Goal: Complete application form: Complete application form

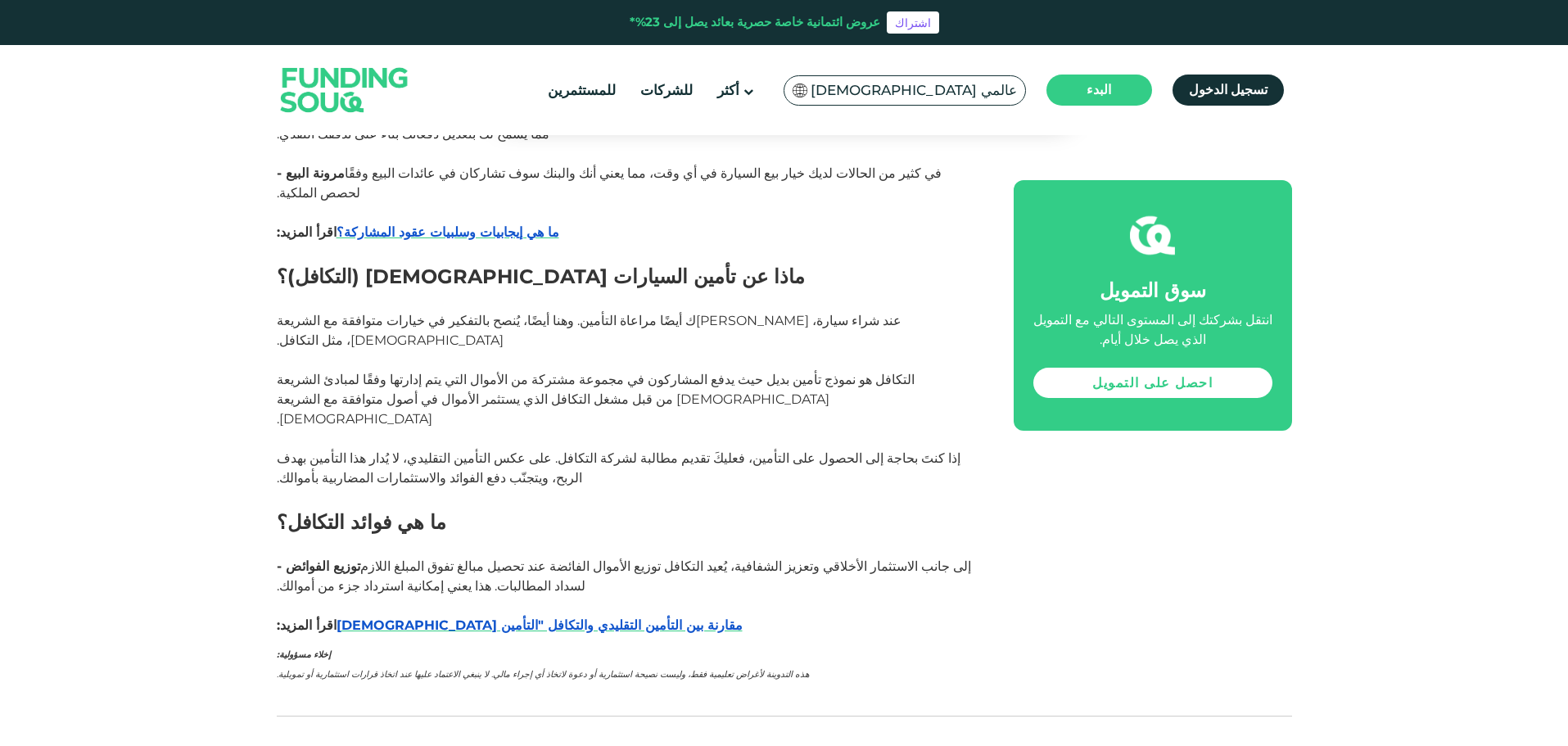
scroll to position [2376, 0]
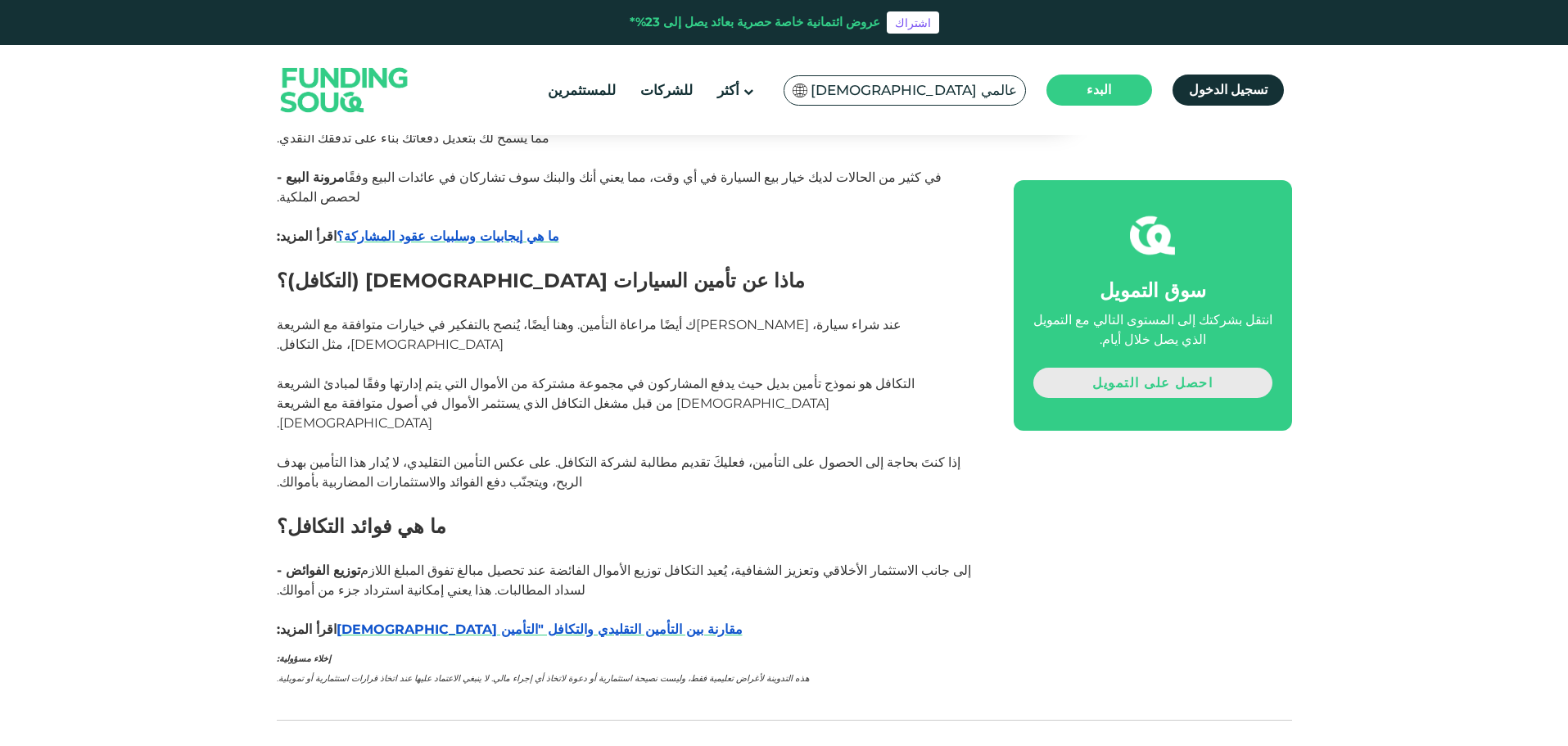
click at [1071, 384] on link "احصل على التمويل" at bounding box center [1152, 382] width 239 height 31
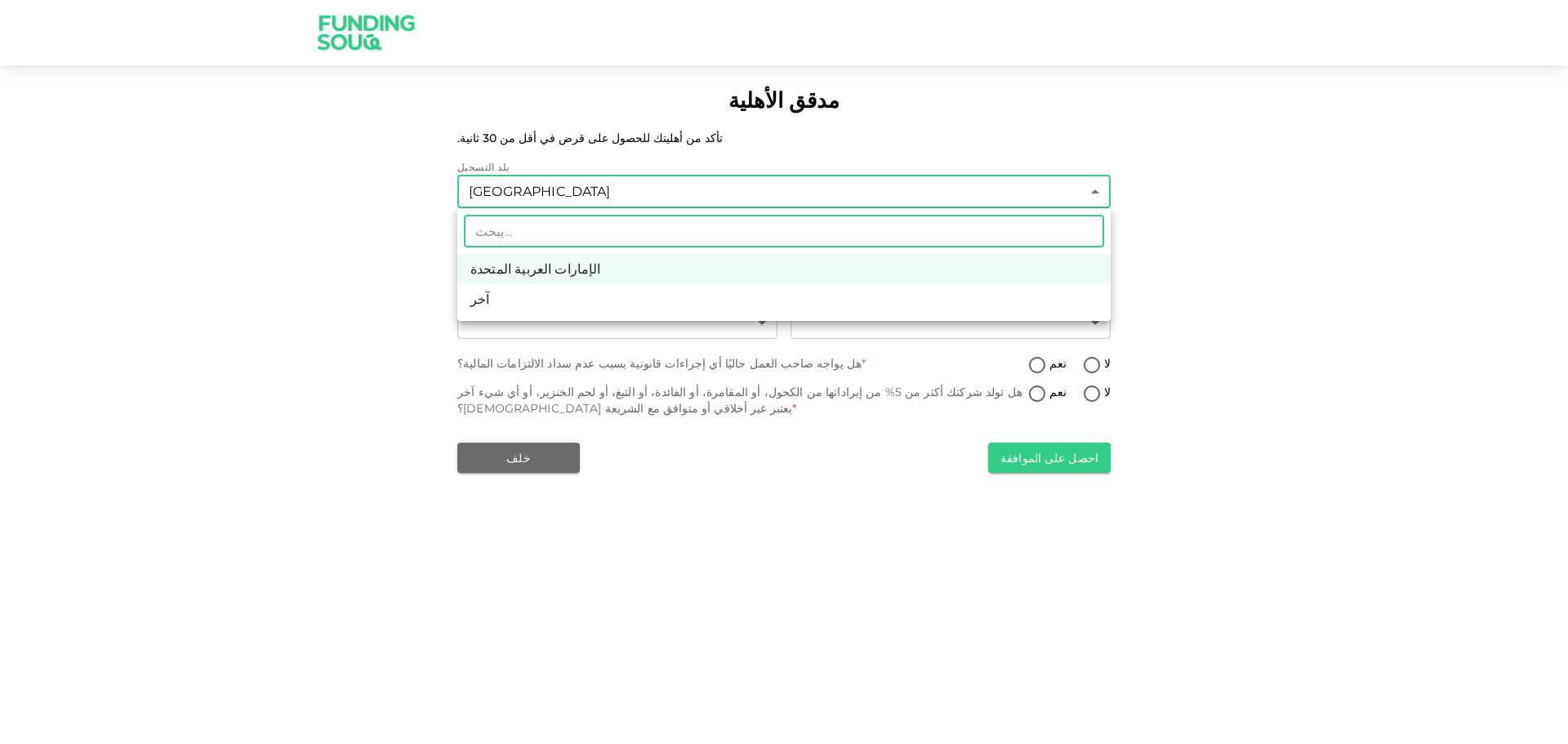
click at [731, 204] on body "مدقق الأهلية تأكد من أهليتك للحصول على قرض في أقل من 30 ثانية. بلد التسجيل Unit…" at bounding box center [784, 372] width 1568 height 744
click at [639, 298] on li "آخر" at bounding box center [784, 299] width 654 height 30
type input "3"
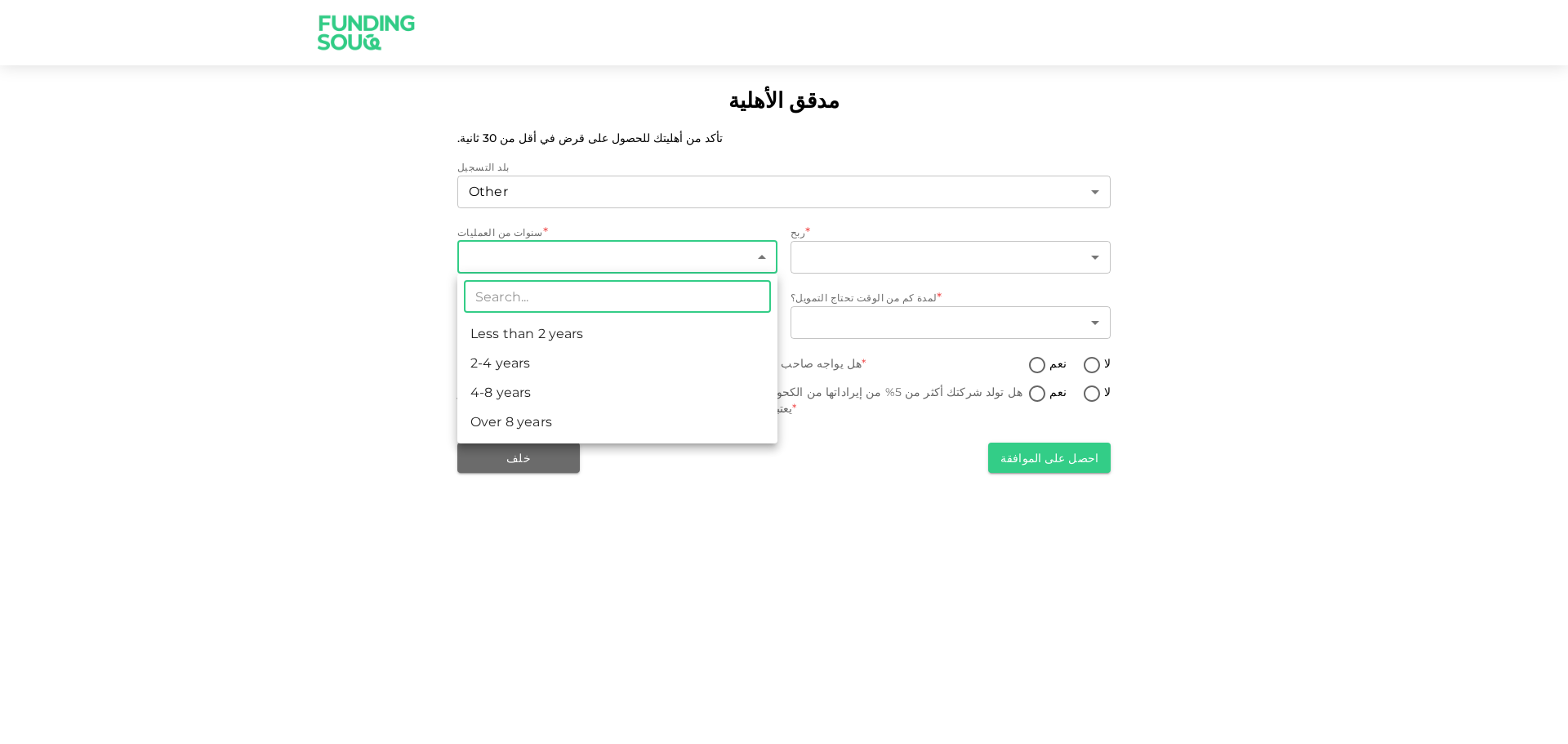
click at [740, 259] on body "مدقق الأهلية تأكد من أهليتك للحصول على قرض في أقل من 30 ثانية. بلد التسجيل Othe…" at bounding box center [784, 372] width 1568 height 744
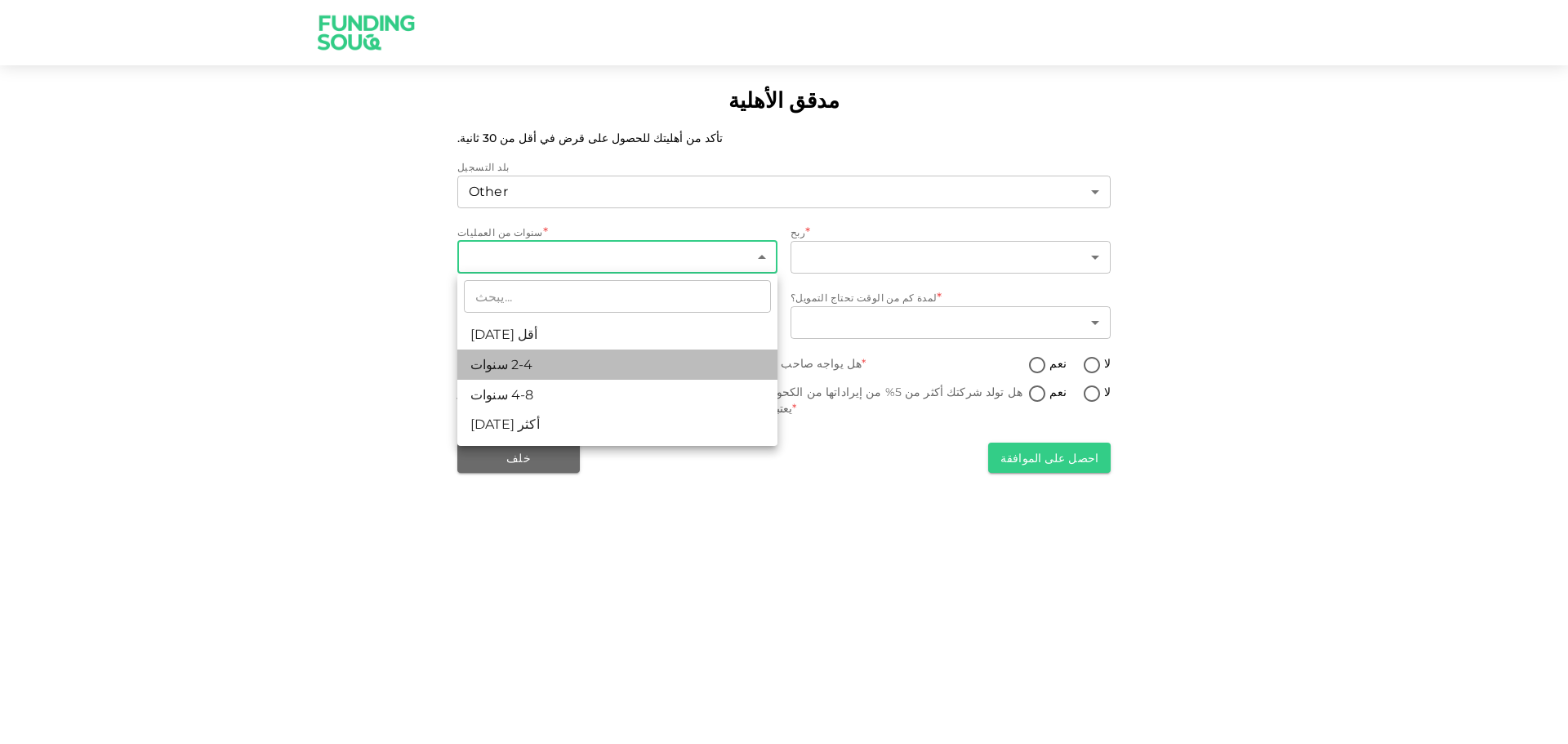
click at [639, 353] on li "2-4 سنوات" at bounding box center [617, 365] width 320 height 30
type input "2"
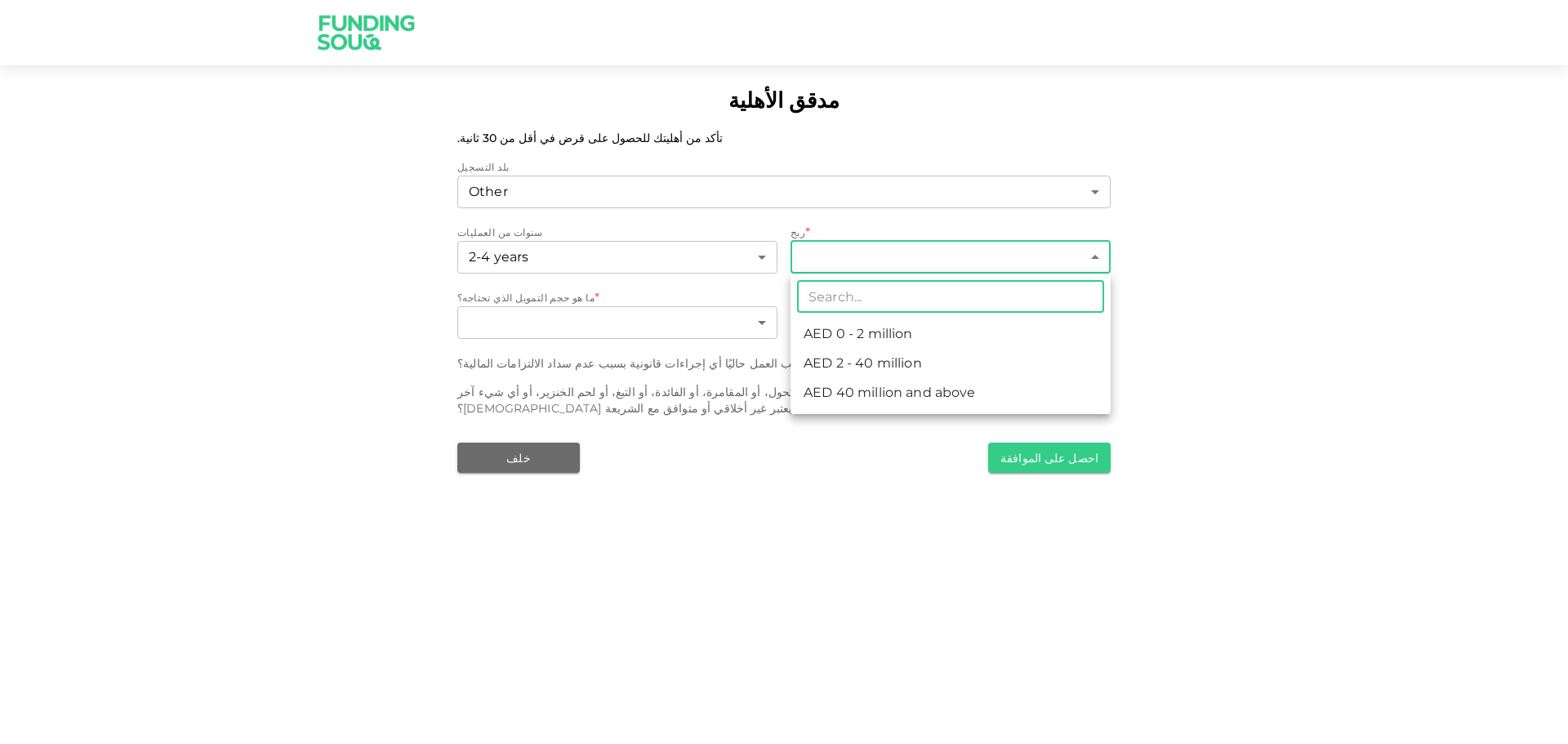
click at [799, 266] on body "مدقق الأهلية تأكد من أهليتك للحصول على قرض في أقل من 30 ثانية. بلد التسجيل Othe…" at bounding box center [784, 372] width 1568 height 744
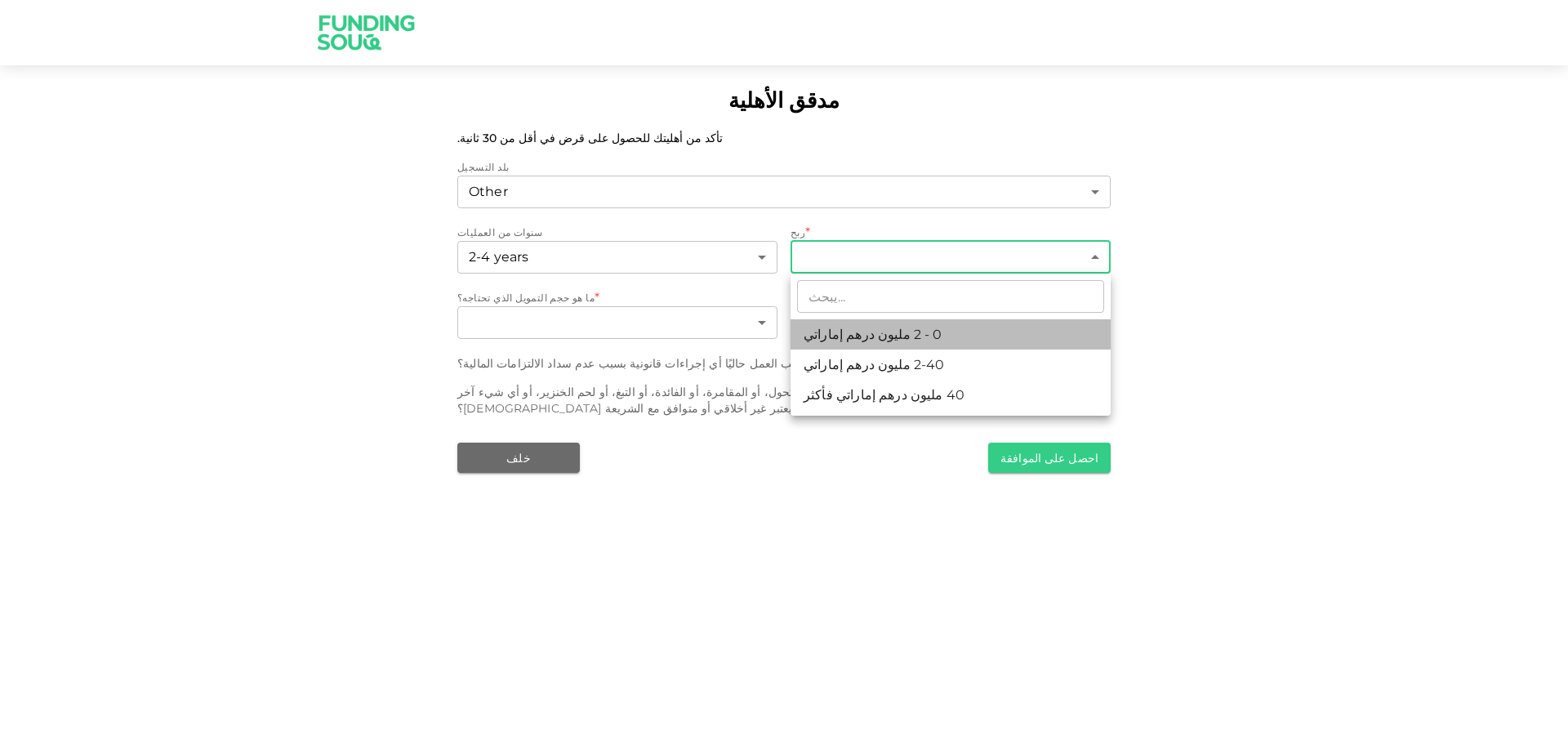
click at [895, 335] on font "0 - 2 مليون درهم إماراتي" at bounding box center [872, 334] width 139 height 16
type input "1"
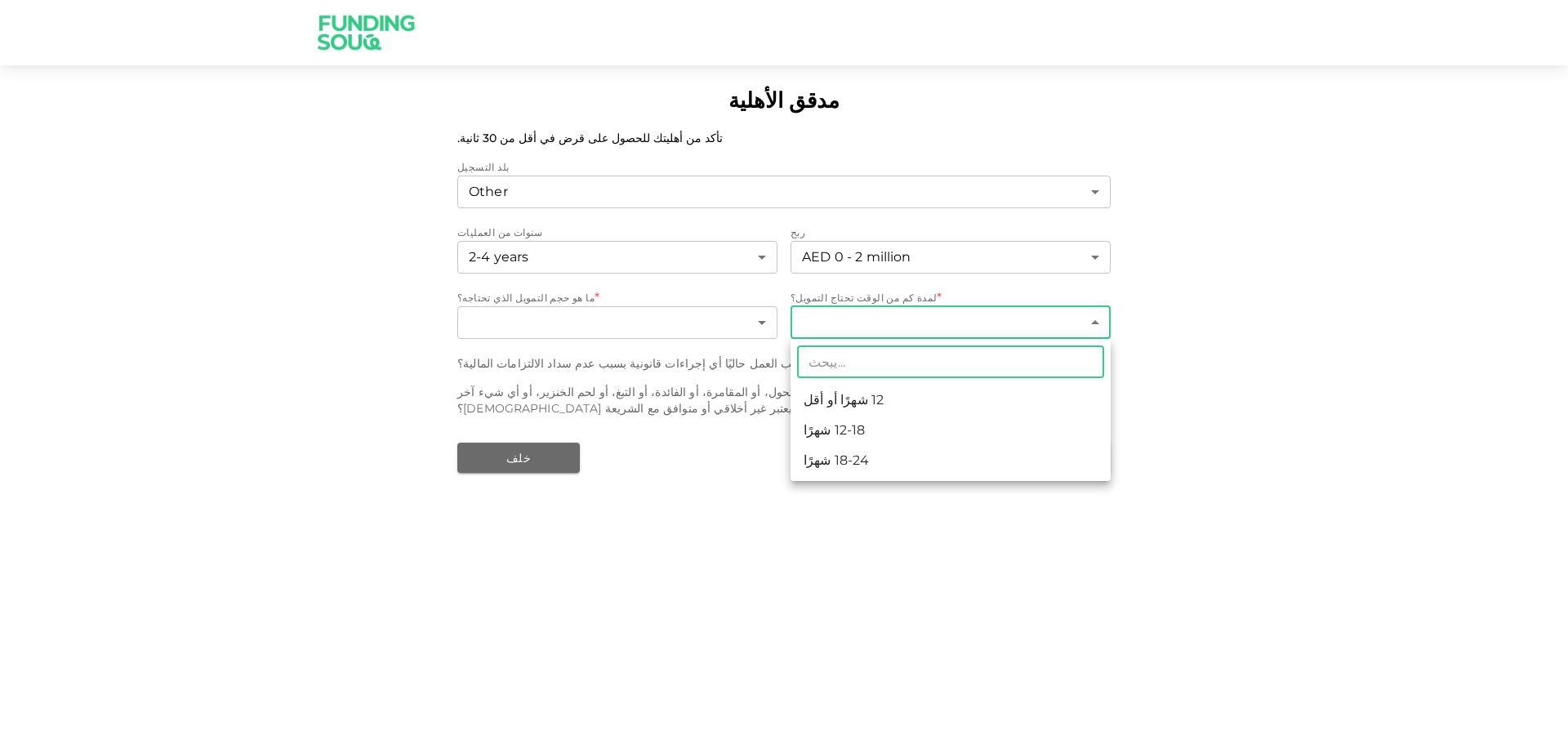
click at [851, 320] on body "مدقق الأهلية تأكد من أهليتك للحصول على قرض في أقل من 30 ثانية. بلد التسجيل Othe…" at bounding box center [784, 372] width 1568 height 744
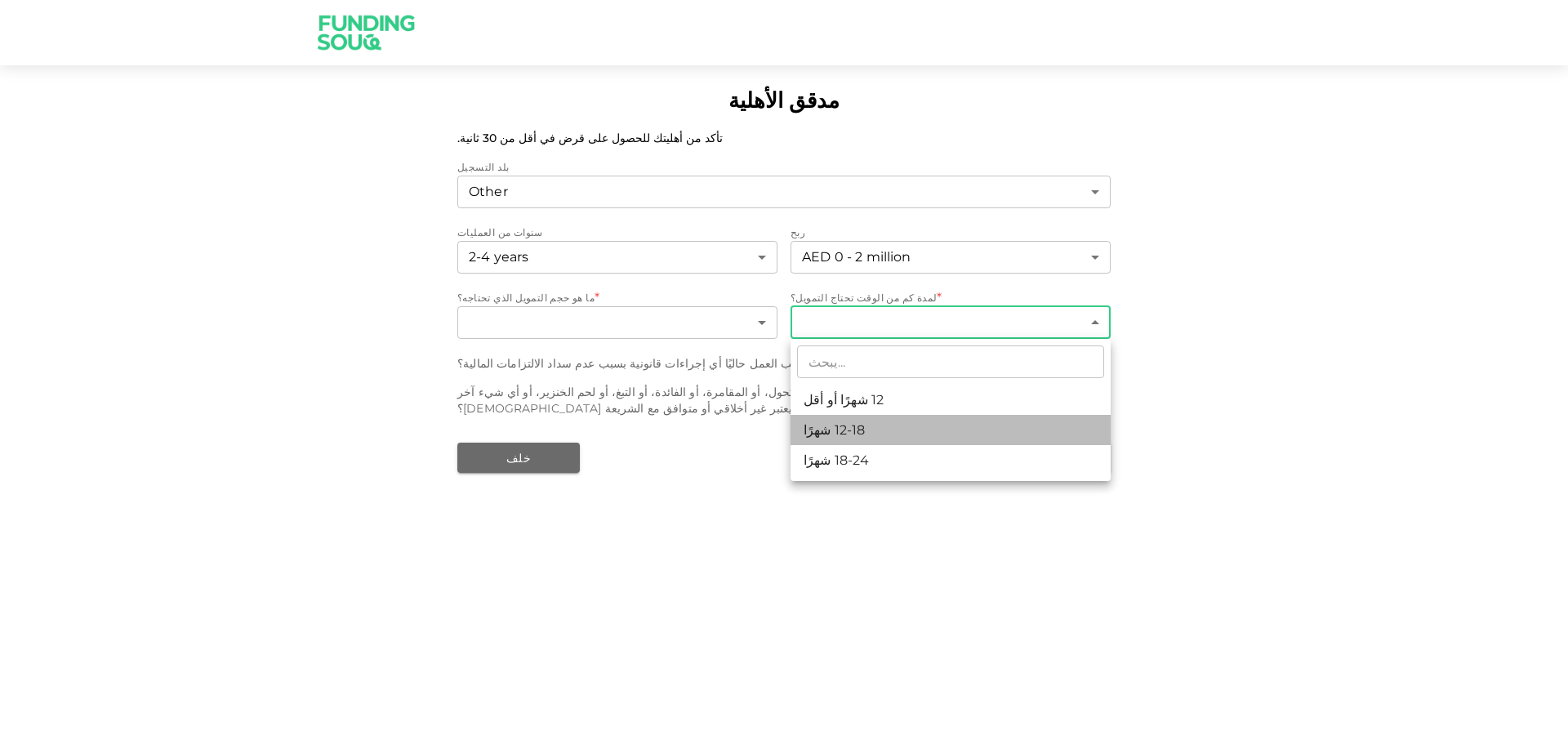
click at [851, 418] on li "12-18 شهرًا" at bounding box center [951, 429] width 320 height 30
type input "2"
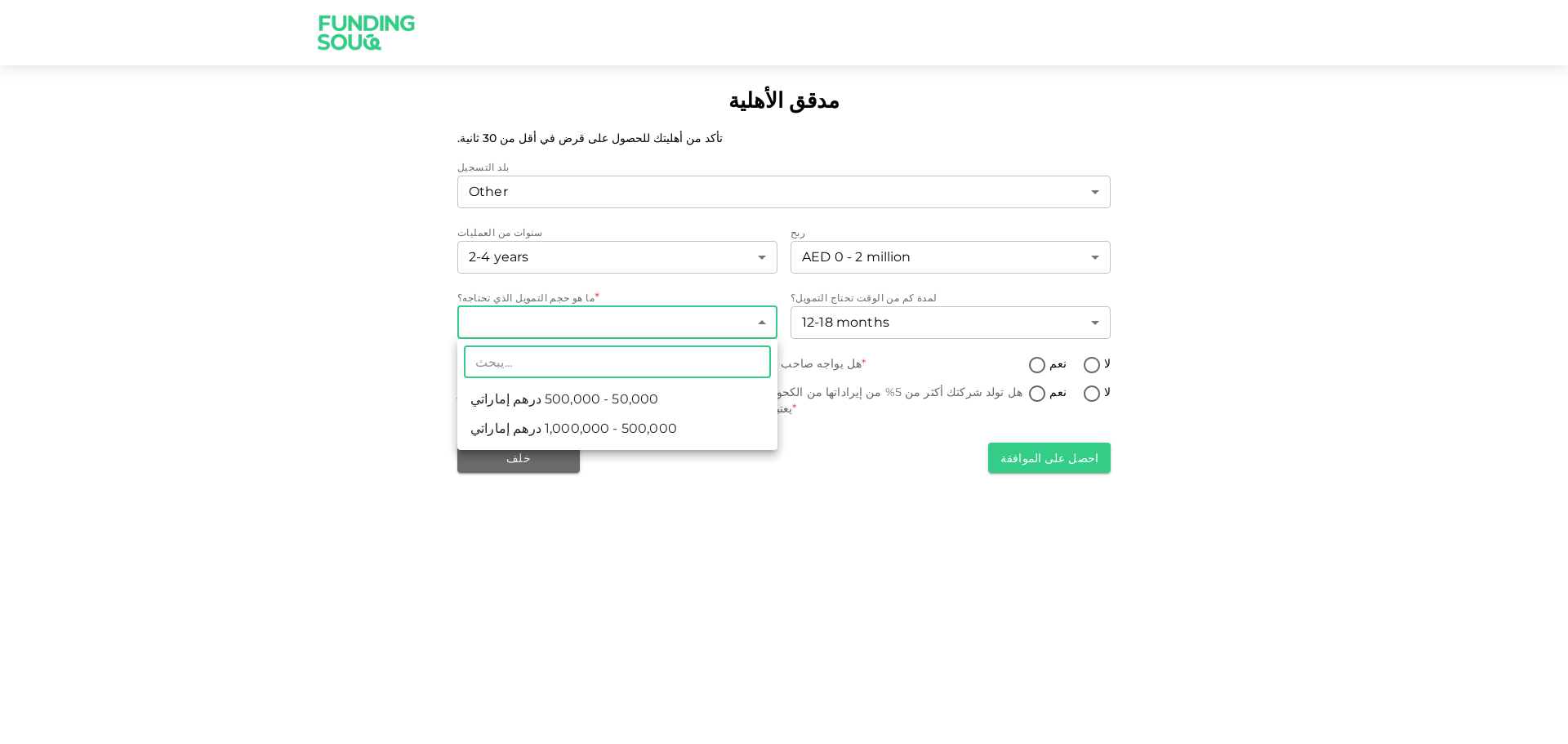
click at [712, 314] on body "مدقق الأهلية تأكد من أهليتك للحصول على قرض في أقل من 30 ثانية. بلد التسجيل Othe…" at bounding box center [784, 372] width 1568 height 744
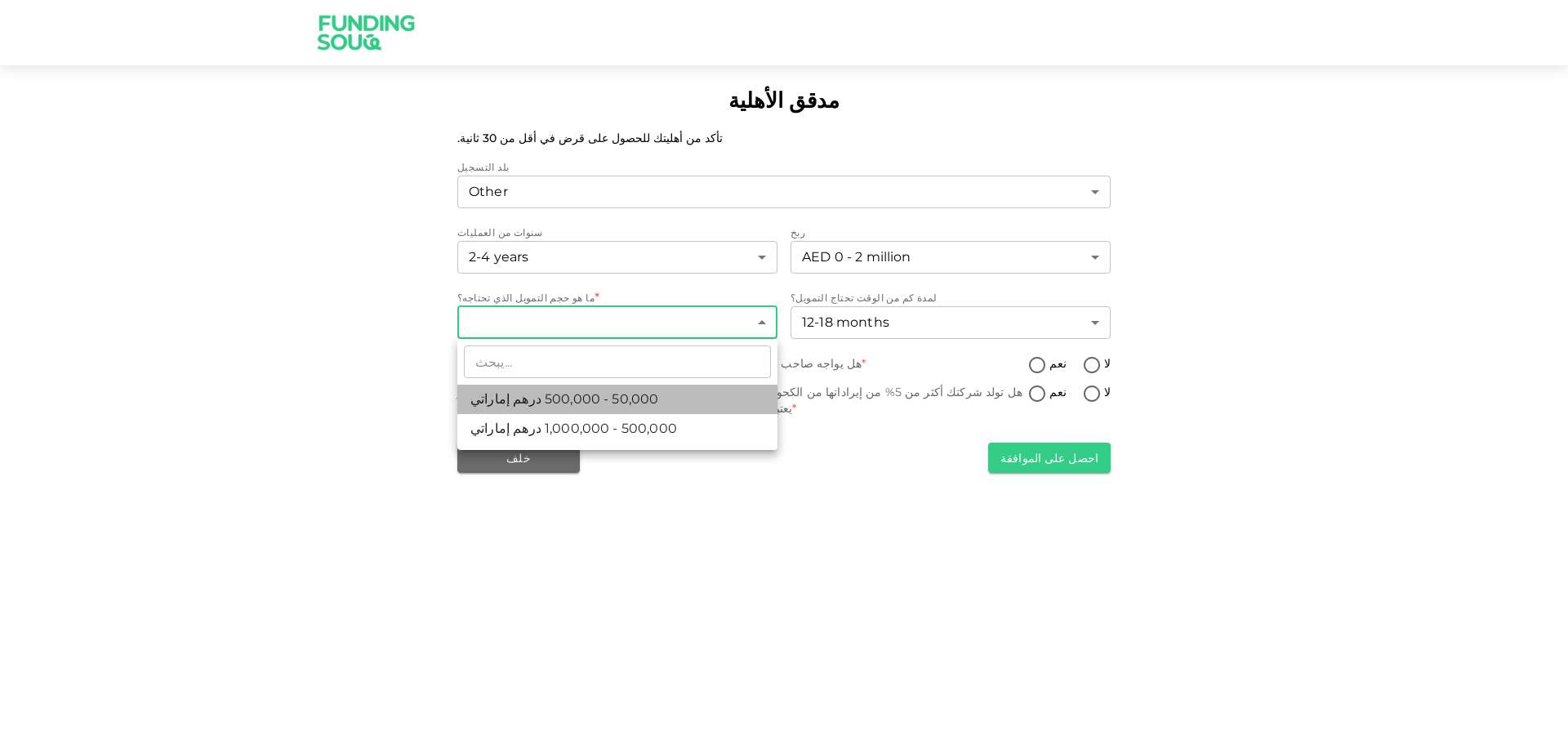
click at [658, 397] on li "50,000 - 500,000 درهم إماراتي" at bounding box center [617, 399] width 320 height 29
type input "1"
